Goal: Navigation & Orientation: Find specific page/section

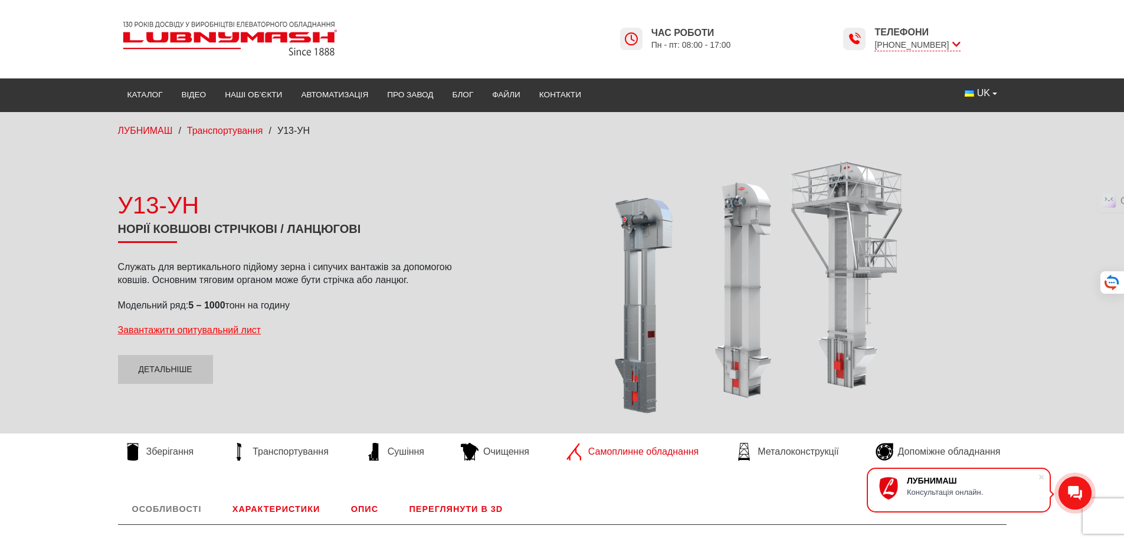
click at [633, 451] on span "Самоплинне обладнання" at bounding box center [643, 452] width 110 height 13
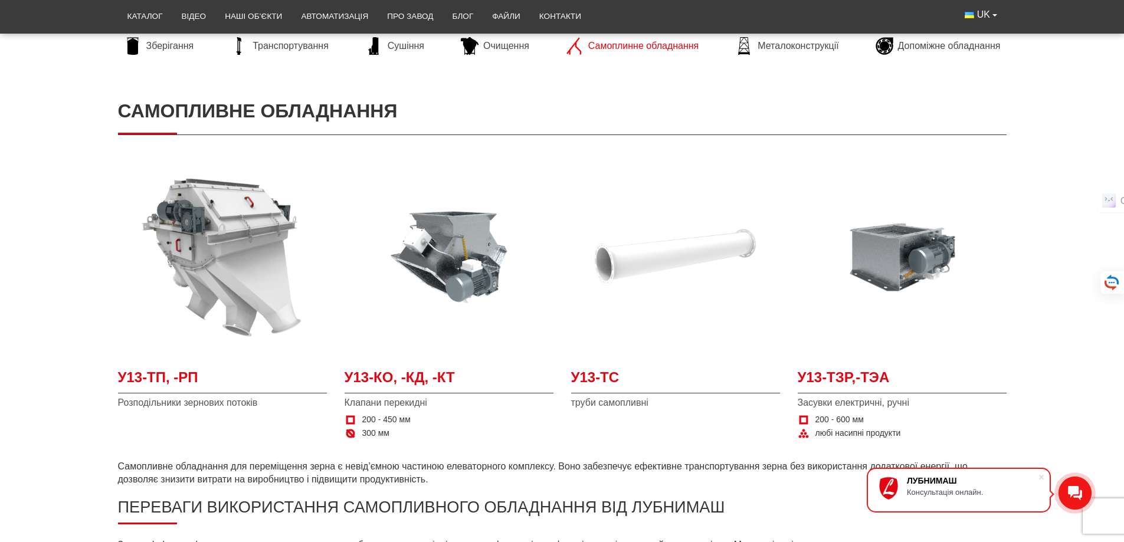
scroll to position [138, 0]
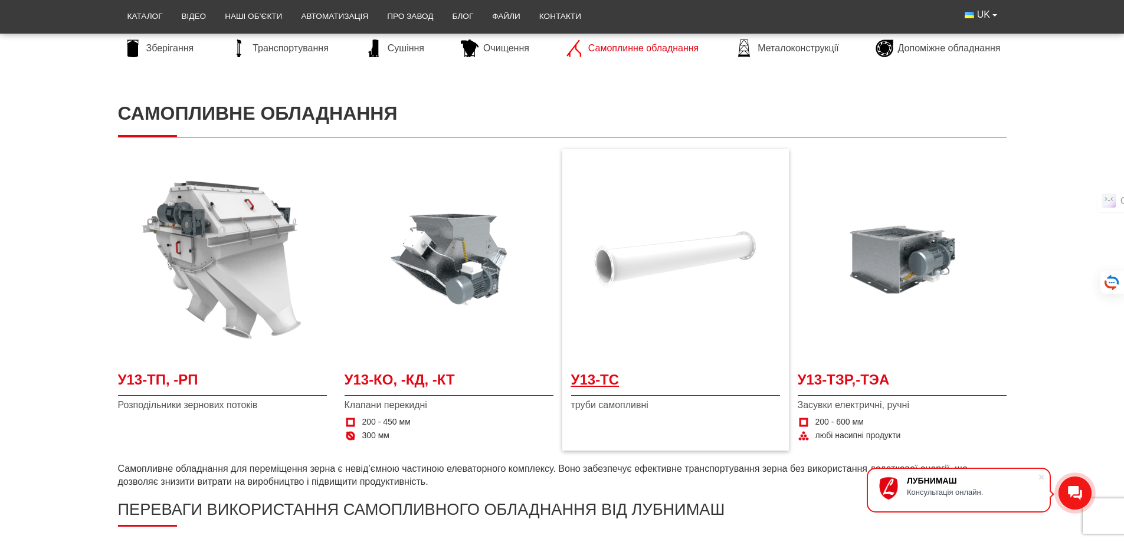
click at [603, 378] on span "У13-ТС" at bounding box center [675, 383] width 209 height 27
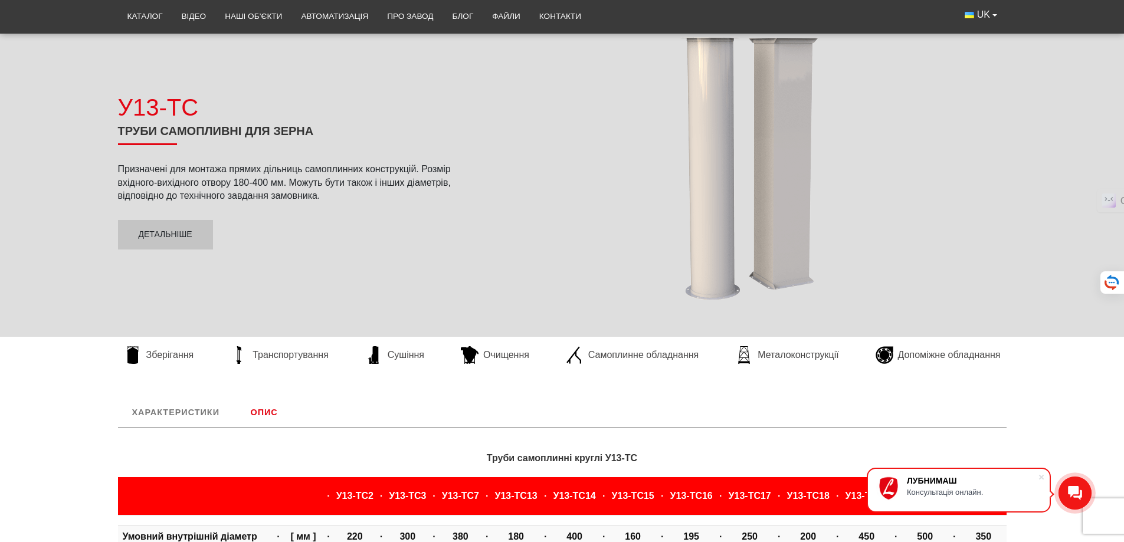
scroll to position [138, 0]
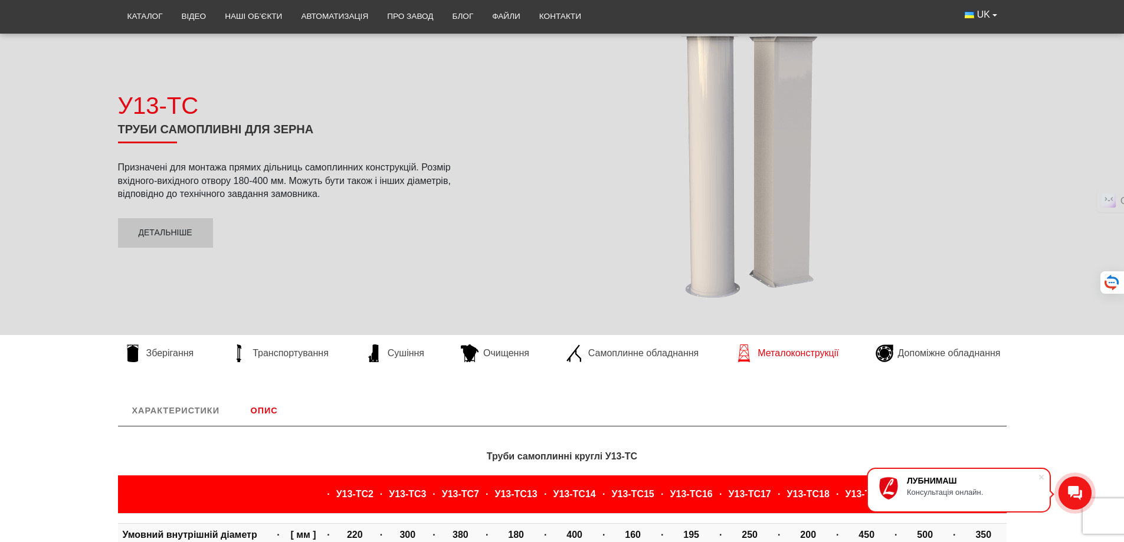
click at [796, 350] on span "Металоконструкції" at bounding box center [798, 353] width 81 height 13
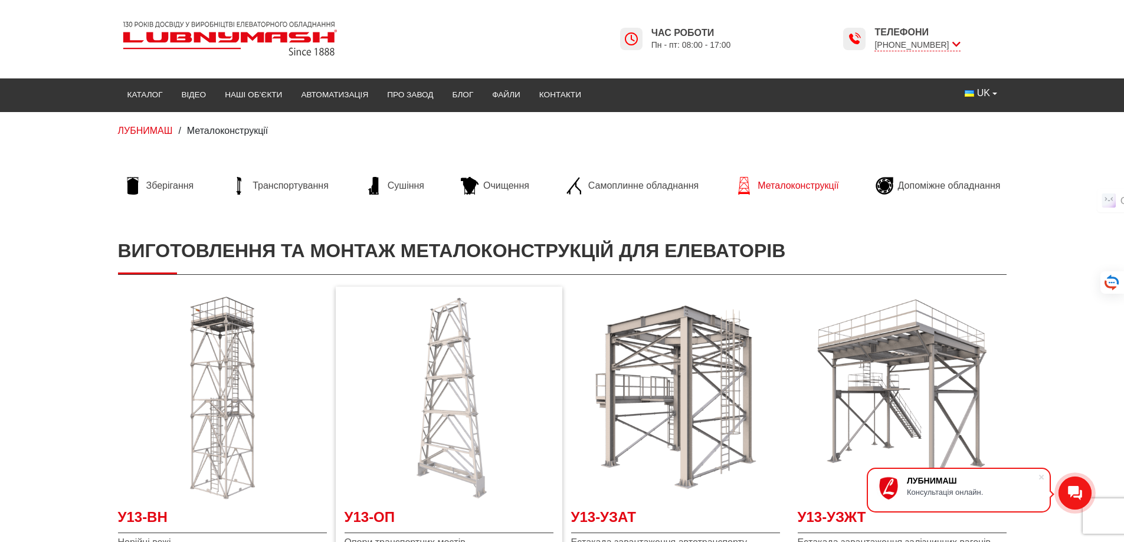
scroll to position [276, 0]
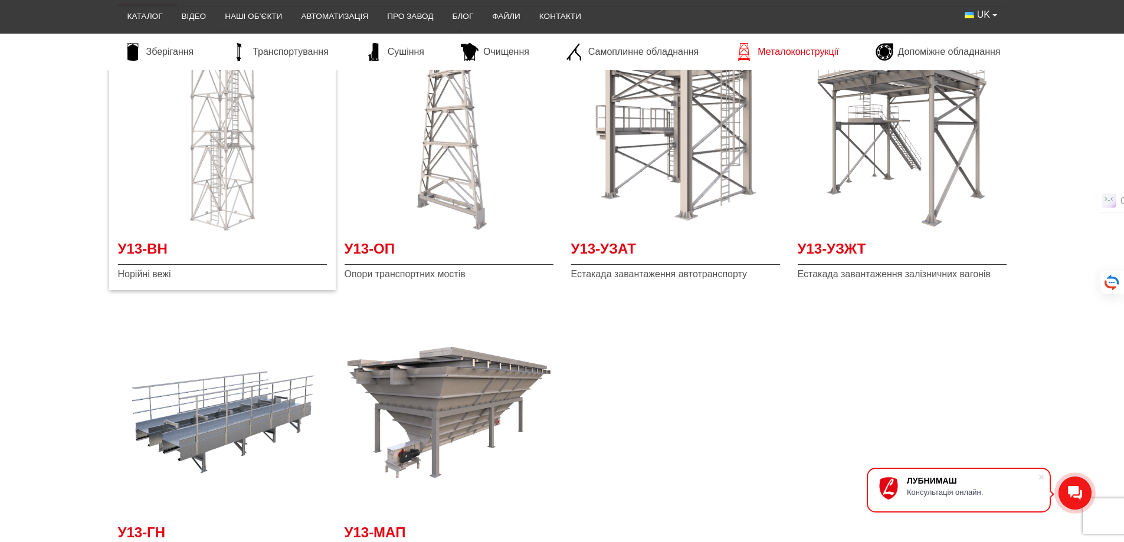
click at [247, 176] on img at bounding box center [222, 128] width 209 height 209
